Goal: Task Accomplishment & Management: Use online tool/utility

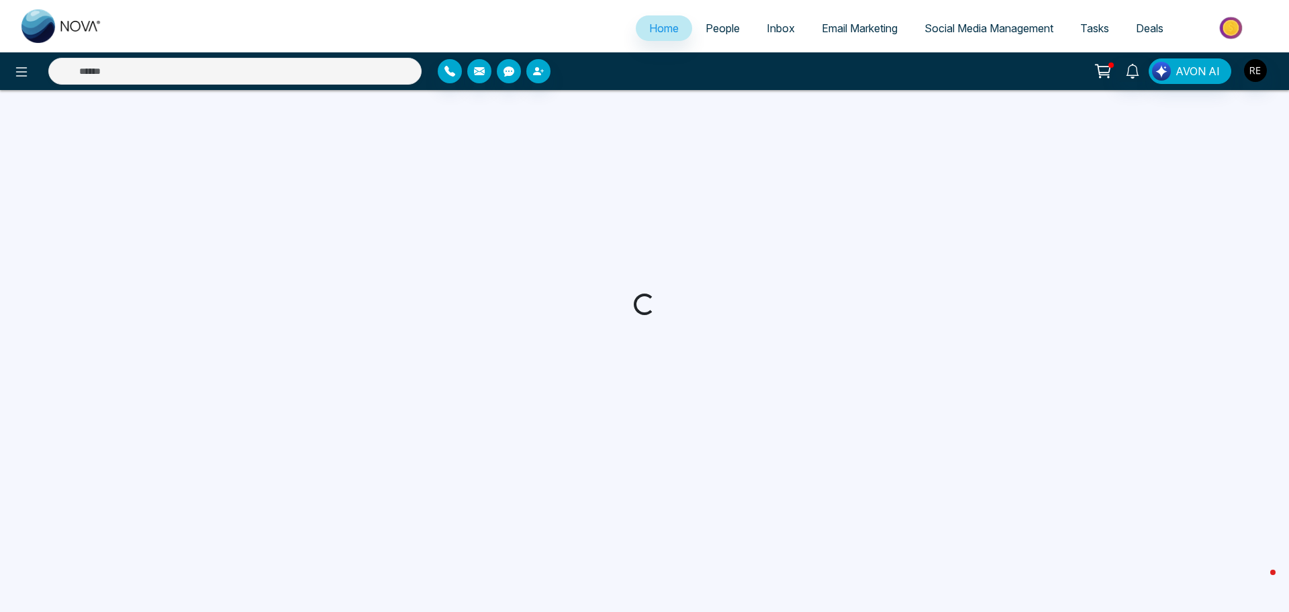
select select "*"
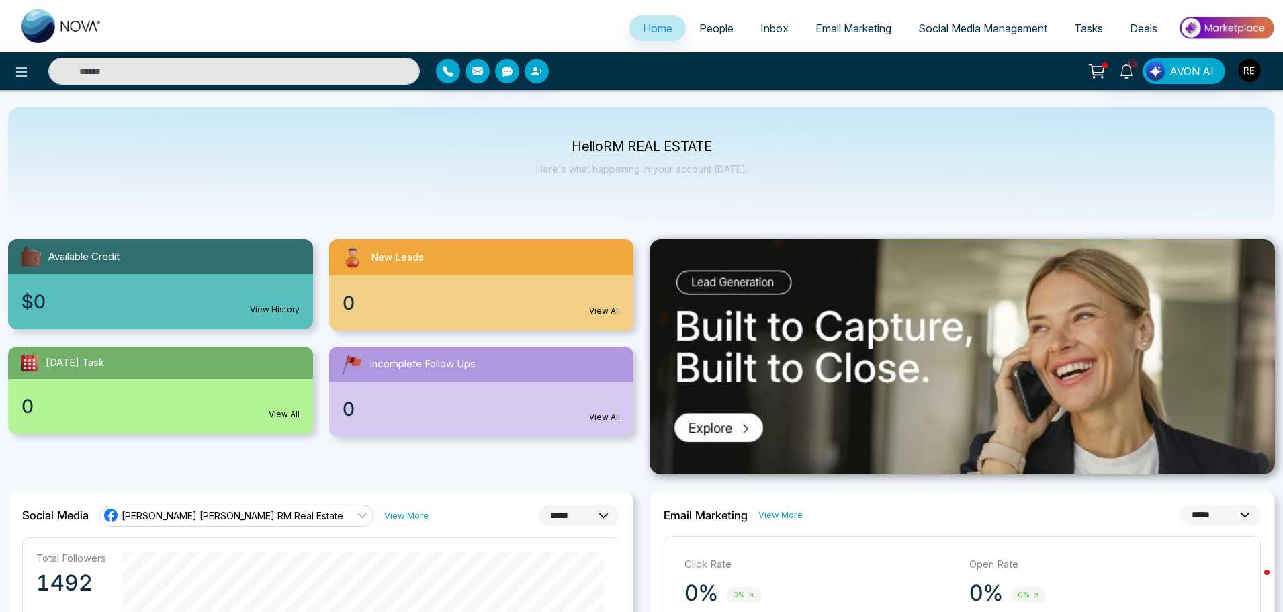
click at [997, 26] on span "Social Media Management" at bounding box center [982, 27] width 129 height 13
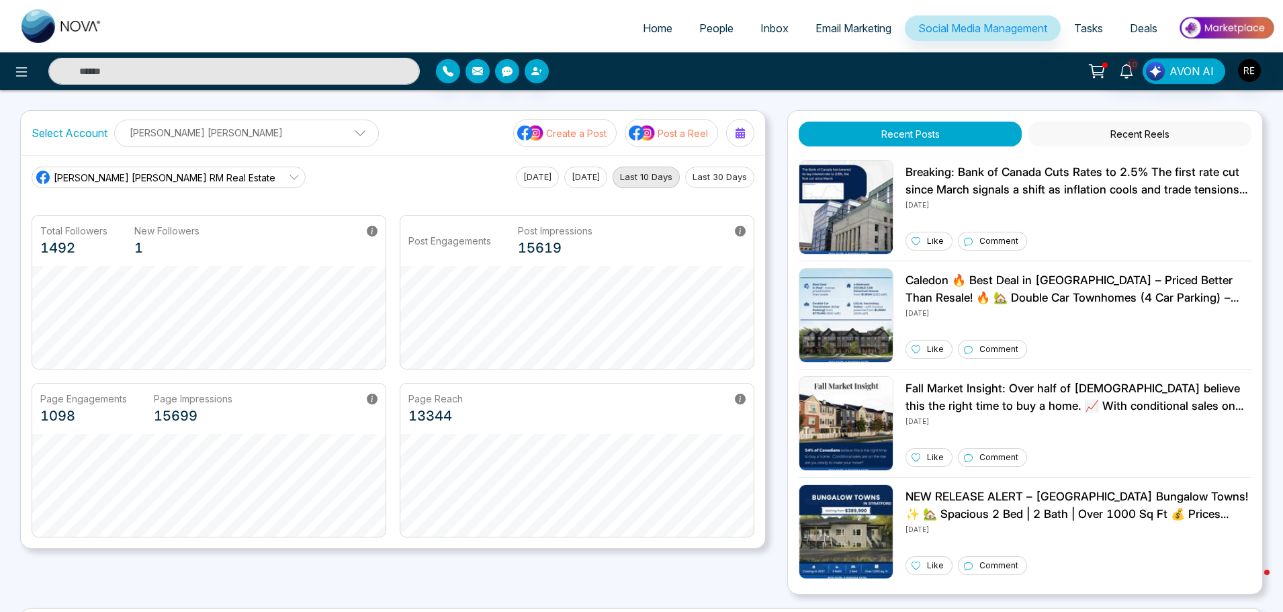
click at [688, 132] on p "Post a Reel" at bounding box center [682, 133] width 50 height 14
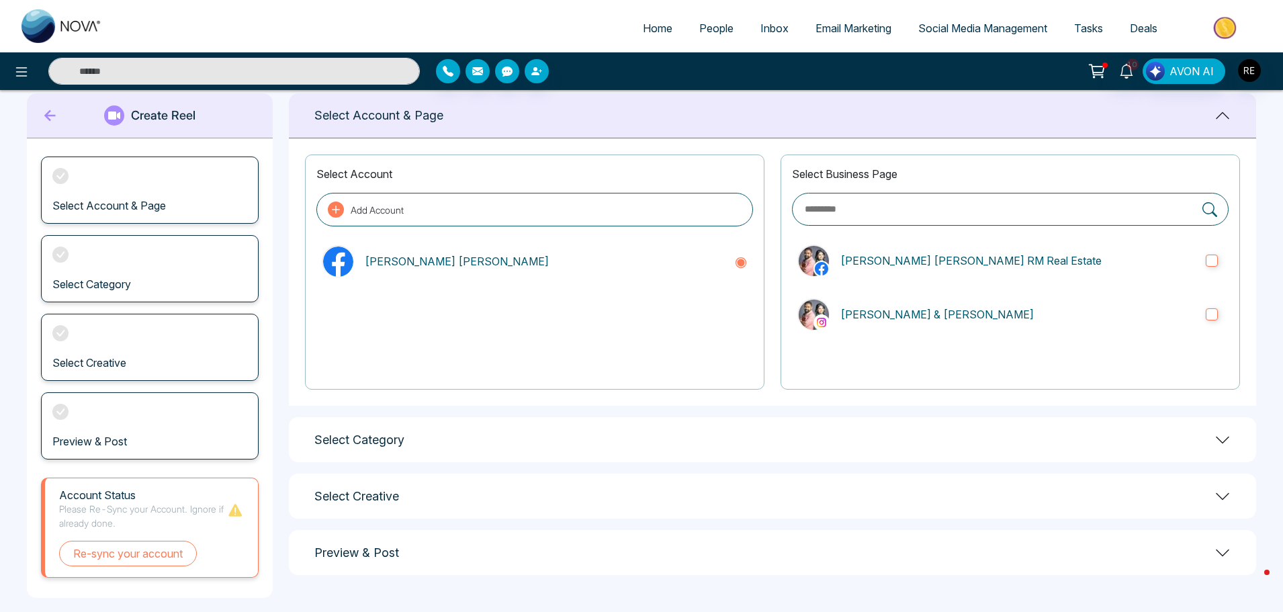
scroll to position [36, 0]
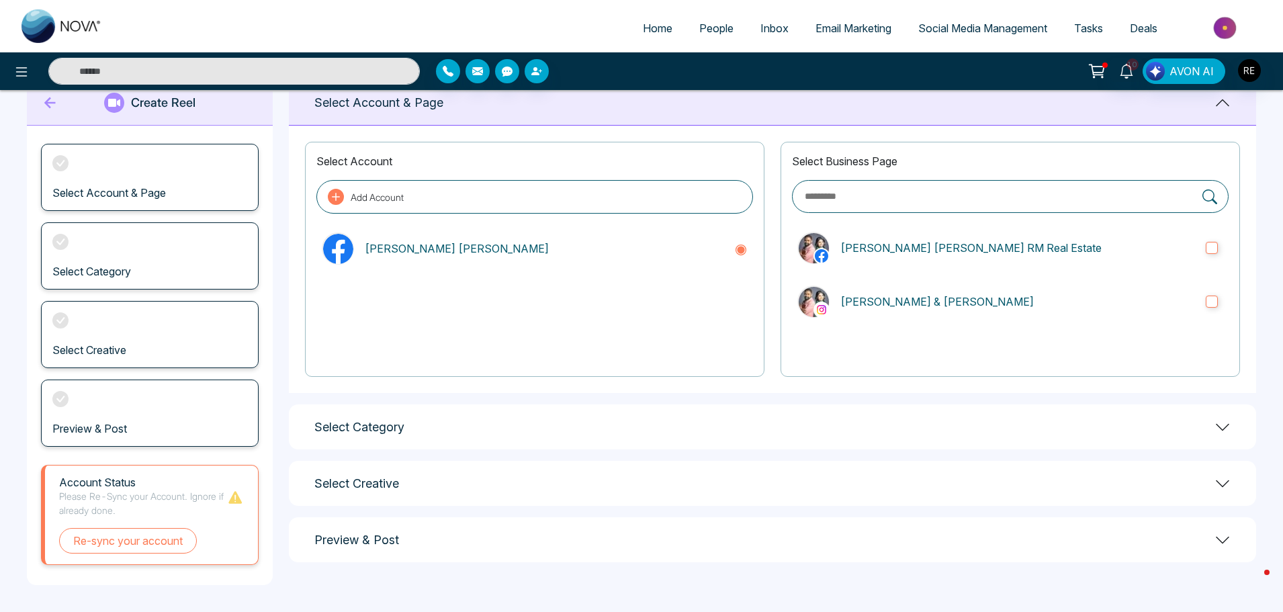
click at [367, 435] on div "Select Category" at bounding box center [772, 426] width 967 height 45
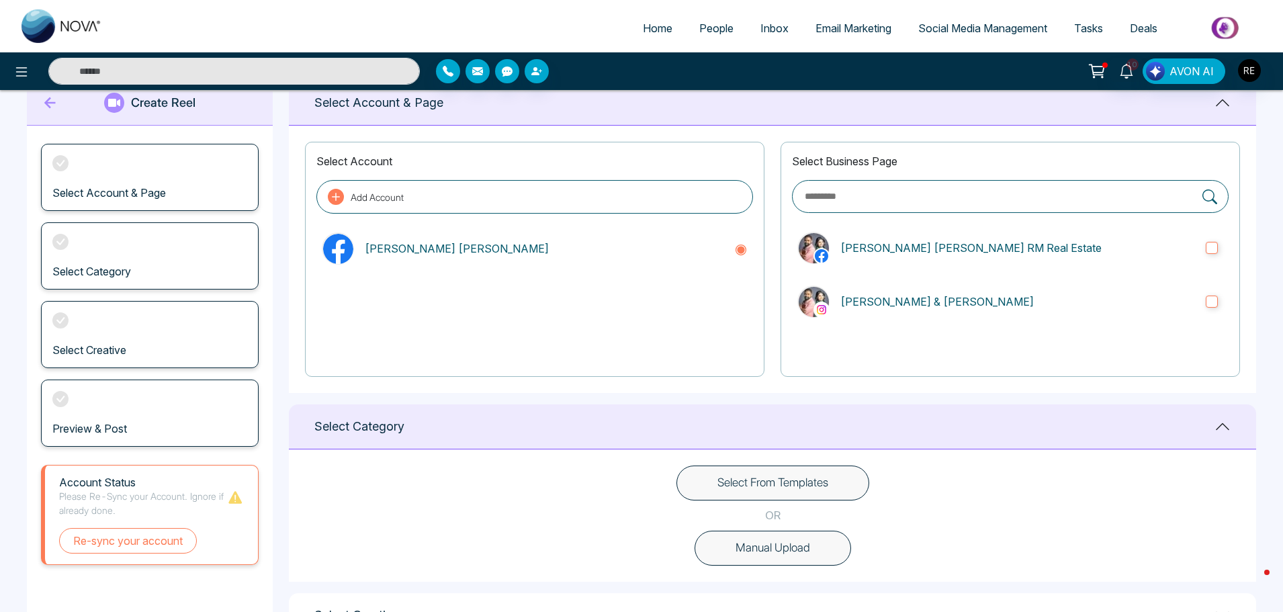
click at [760, 481] on button "Select From Templates" at bounding box center [772, 482] width 193 height 35
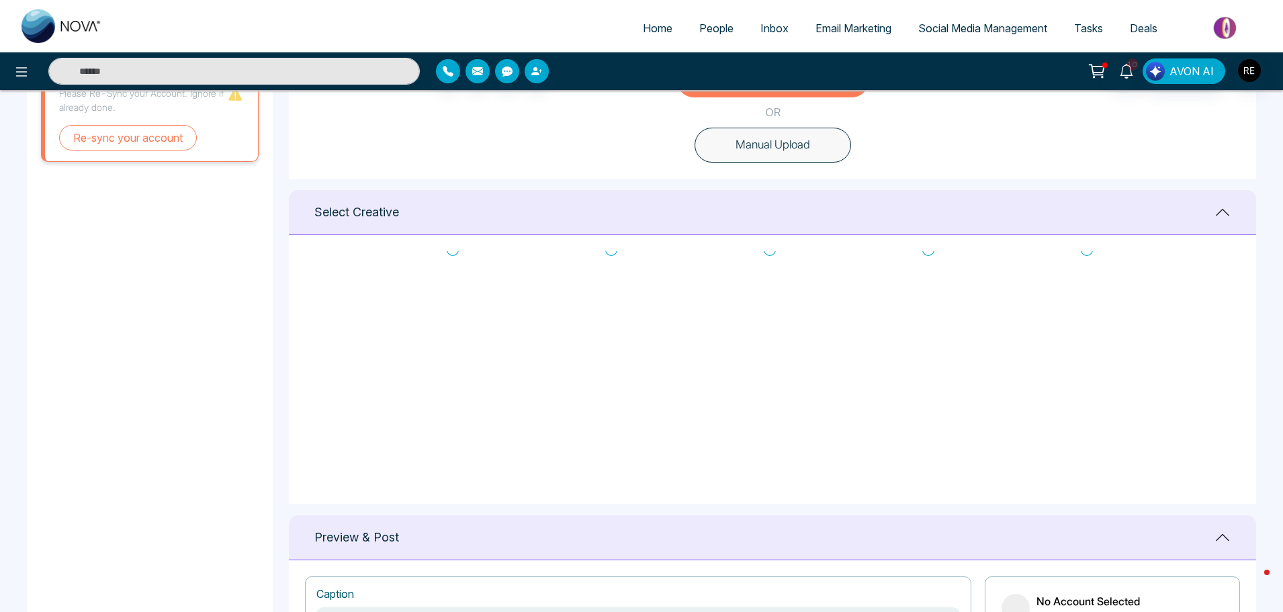
scroll to position [0, 0]
